Goal: Task Accomplishment & Management: Use online tool/utility

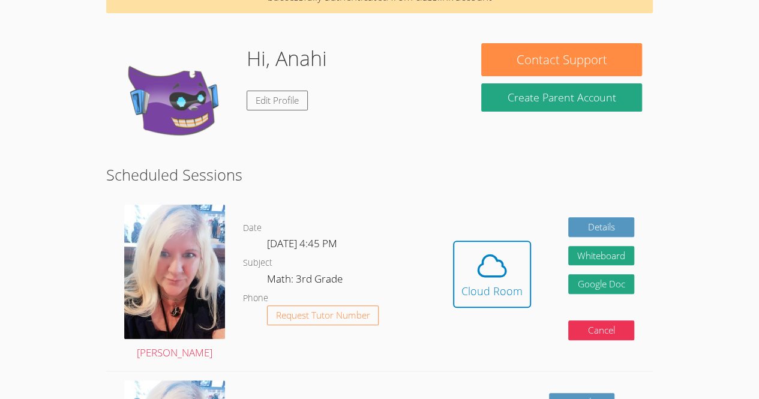
scroll to position [71, 0]
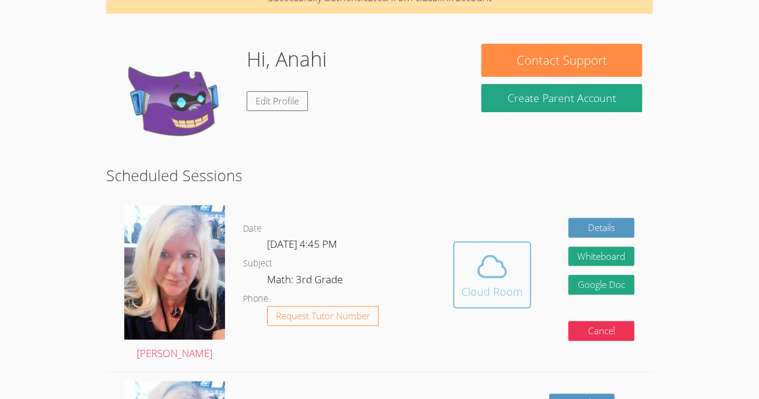
click at [497, 270] on icon at bounding box center [492, 267] width 34 height 34
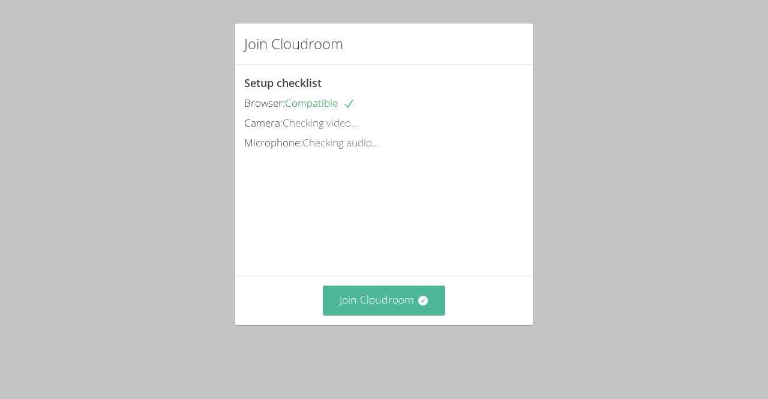
click at [376, 315] on button "Join Cloudroom" at bounding box center [384, 300] width 123 height 29
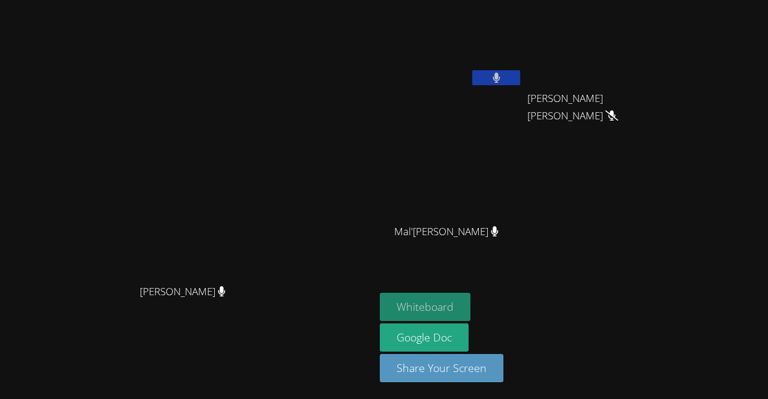
click at [470, 299] on button "Whiteboard" at bounding box center [425, 307] width 91 height 28
